Goal: Task Accomplishment & Management: Manage account settings

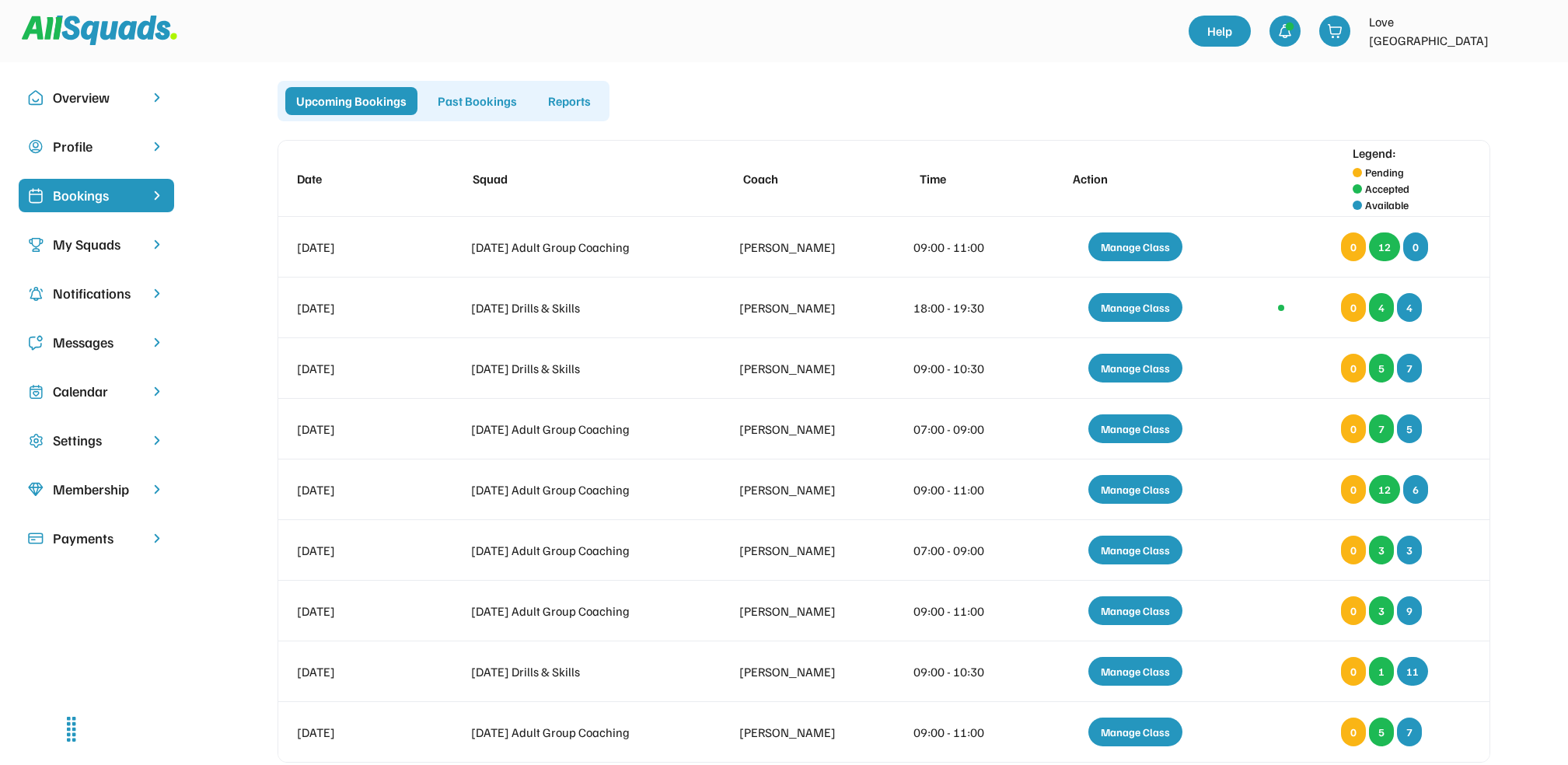
scroll to position [55, 0]
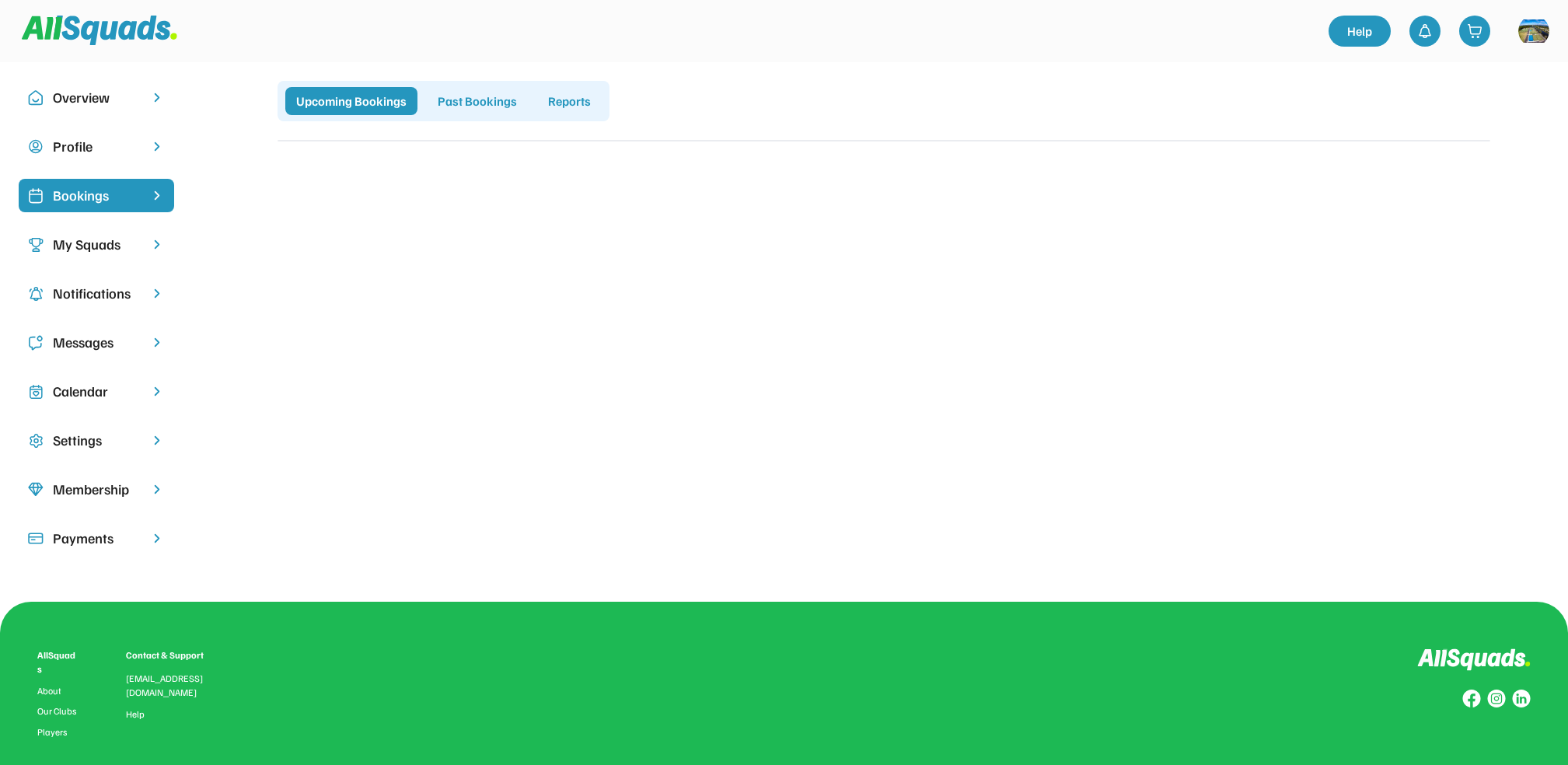
scroll to position [55, 0]
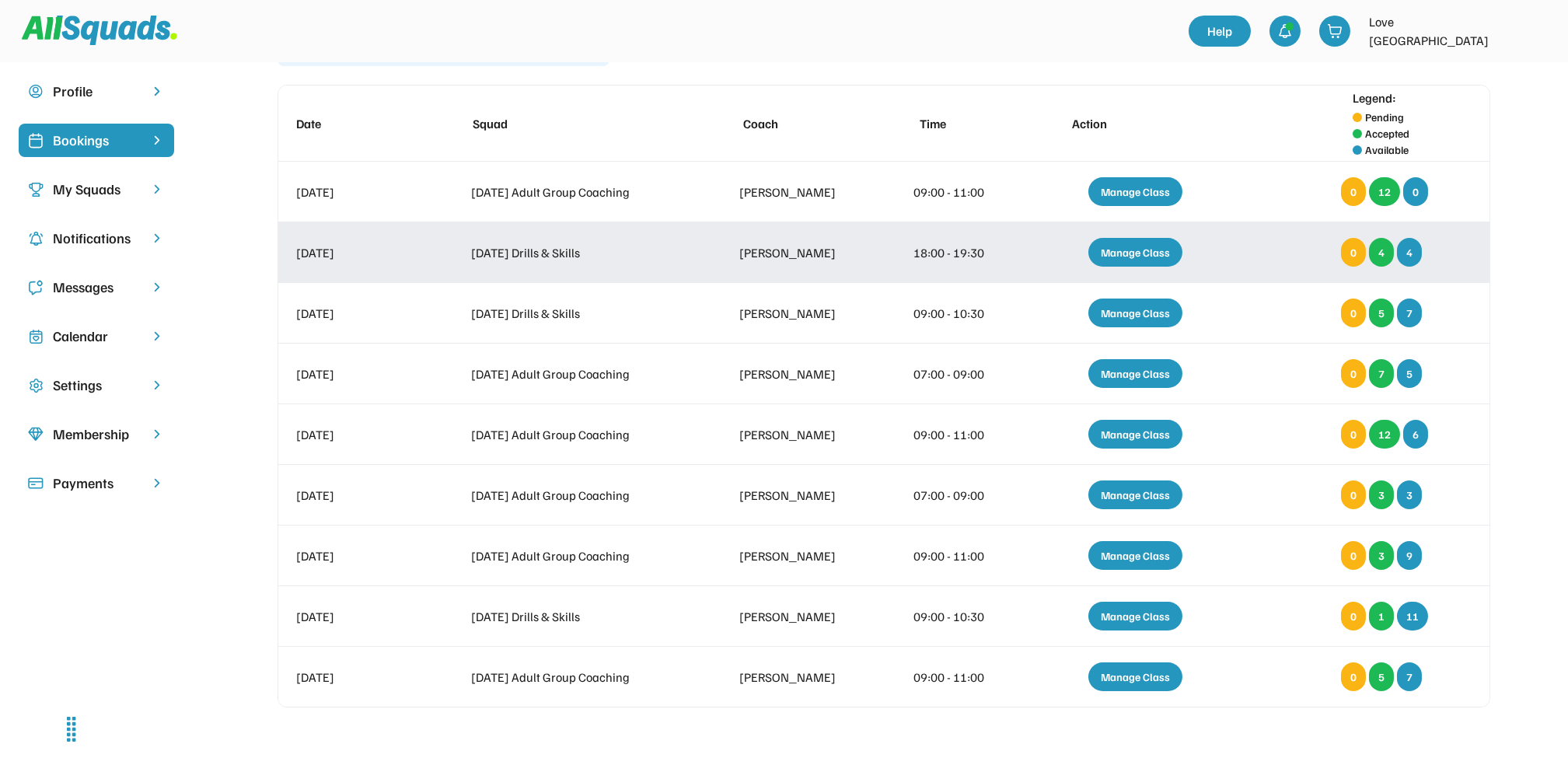
click at [1150, 256] on div "Manage Class" at bounding box center [1134, 253] width 94 height 29
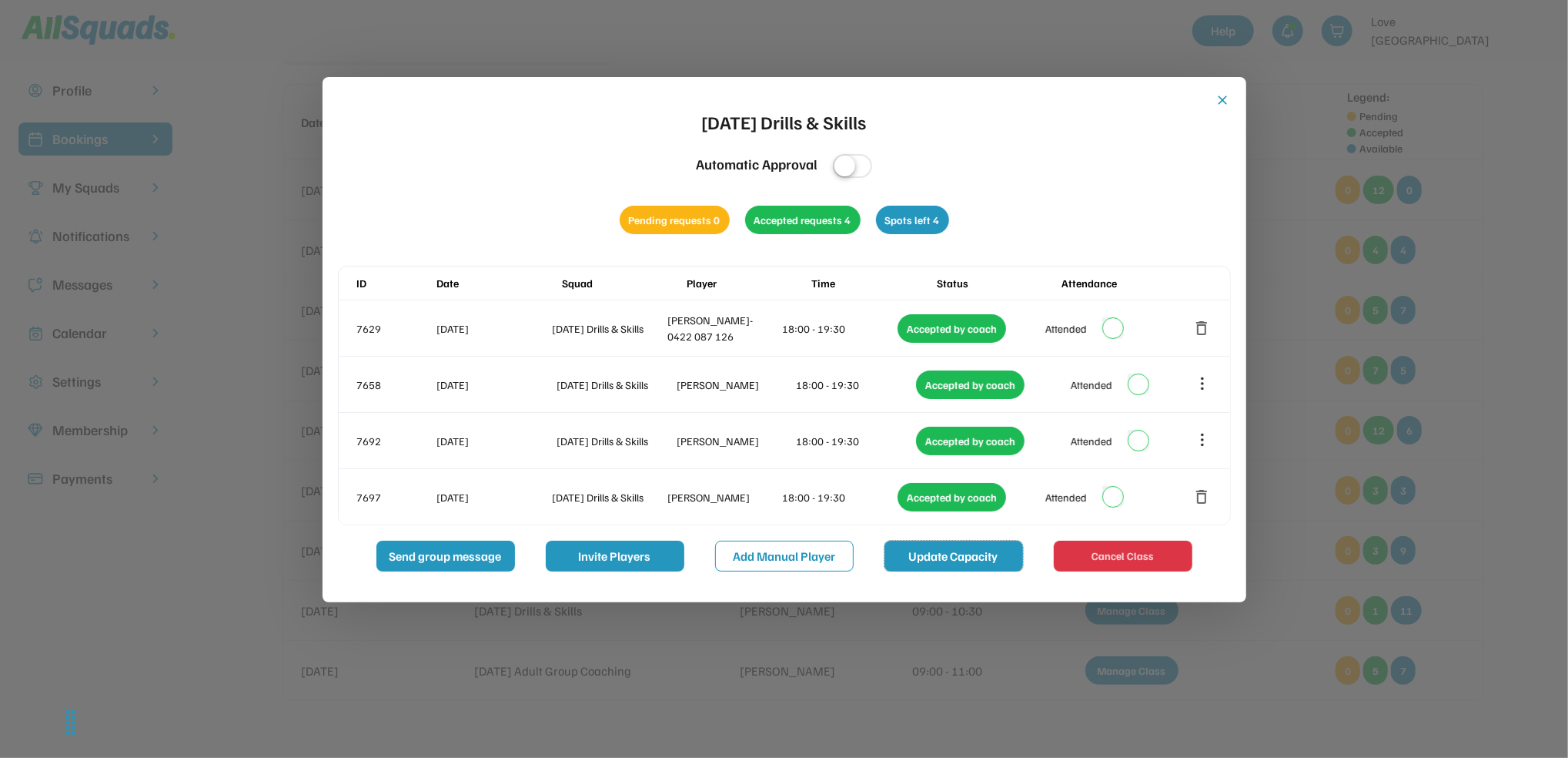
click at [917, 558] on button "Update Capacity" at bounding box center [954, 556] width 139 height 31
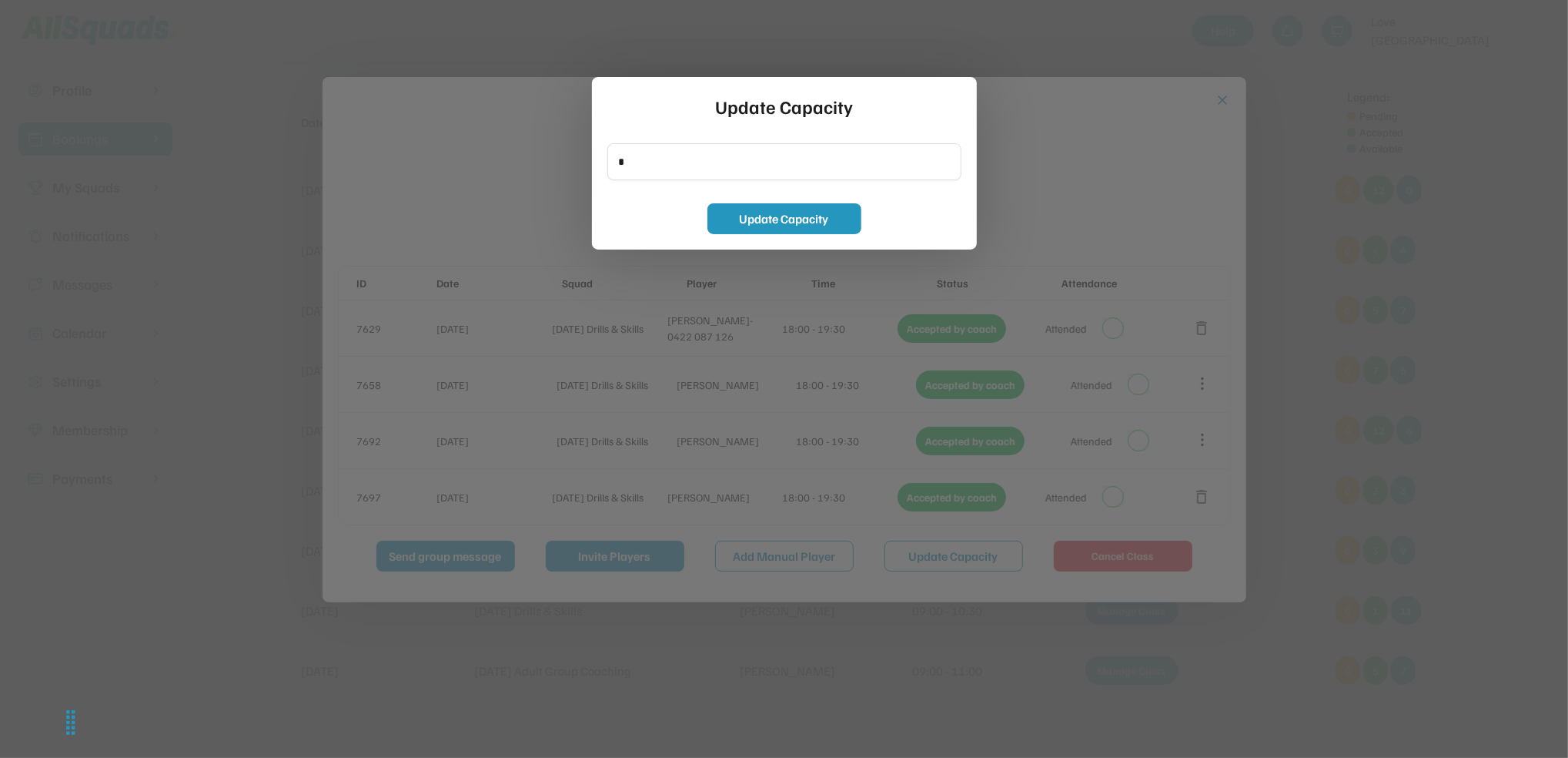
click at [655, 165] on input "input" at bounding box center [784, 162] width 354 height 37
type input "*"
click at [750, 225] on button "Update Capacity" at bounding box center [784, 219] width 154 height 31
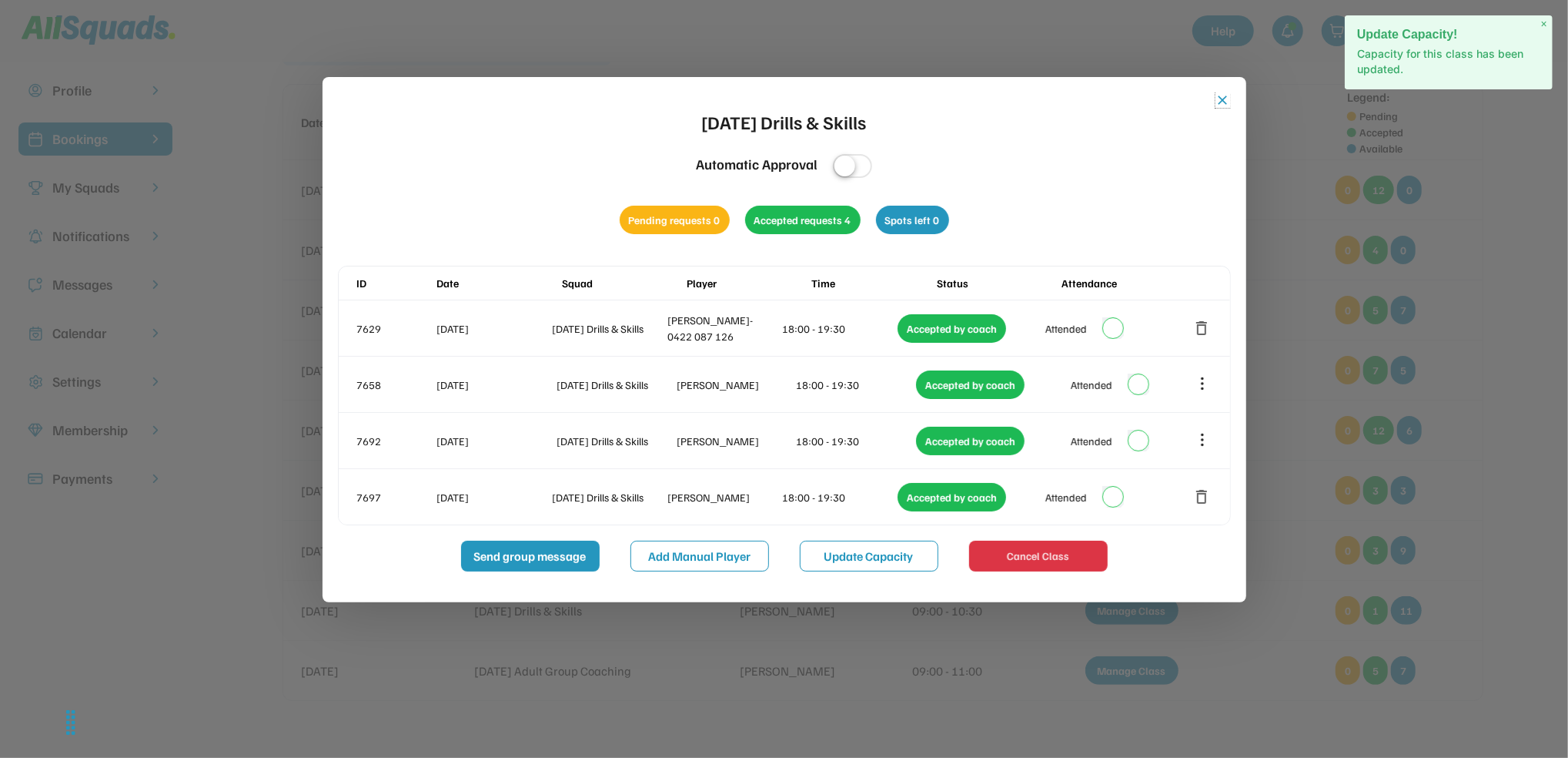
click at [1223, 98] on button "close" at bounding box center [1223, 100] width 15 height 15
